Goal: Information Seeking & Learning: Learn about a topic

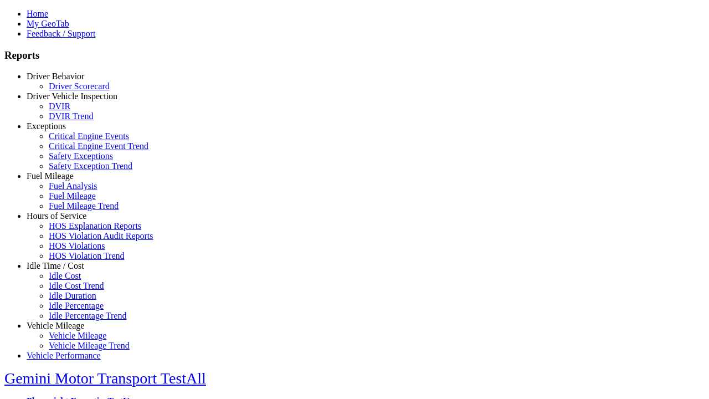
click at [64, 131] on link "Exceptions" at bounding box center [46, 125] width 39 height 9
click at [72, 151] on link "Critical Engine Event Trend" at bounding box center [99, 145] width 100 height 9
select select "**"
type input "*********"
